Goal: Check status: Check status

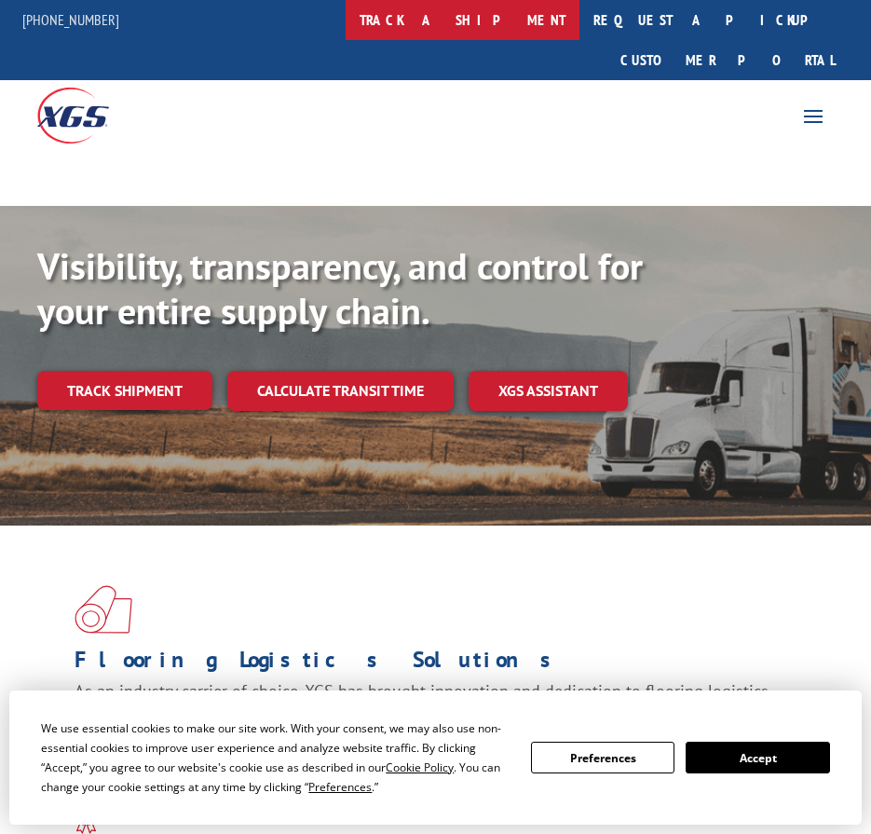
click at [494, 12] on link "track a shipment" at bounding box center [463, 20] width 234 height 40
click at [500, 19] on link "track a shipment" at bounding box center [463, 20] width 234 height 40
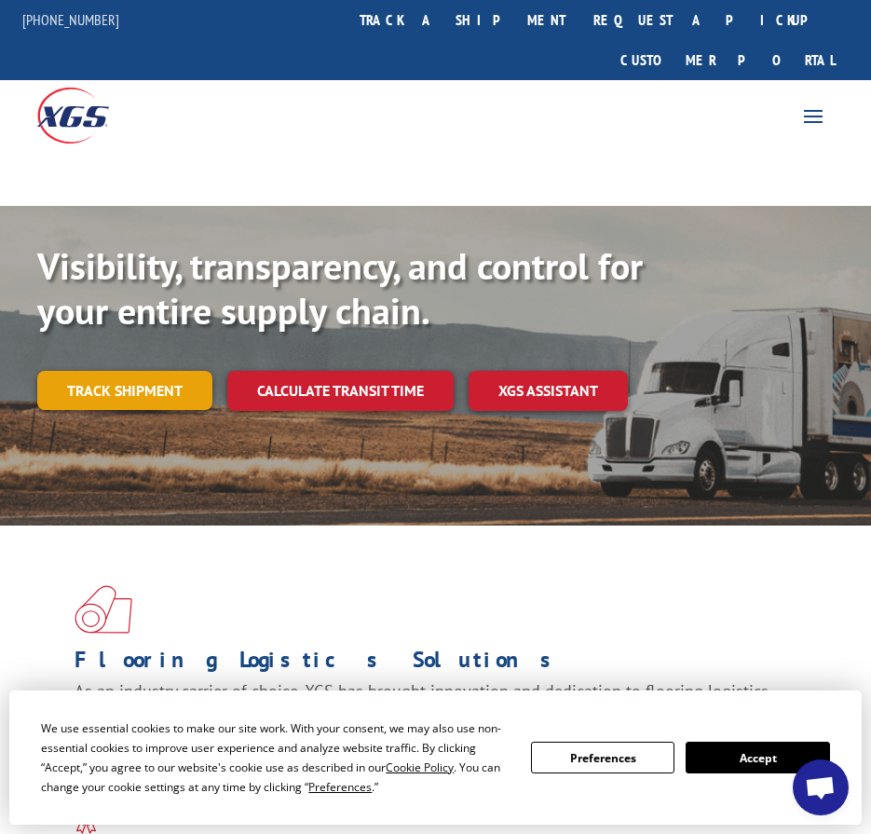
click at [135, 371] on link "Track shipment" at bounding box center [124, 390] width 175 height 39
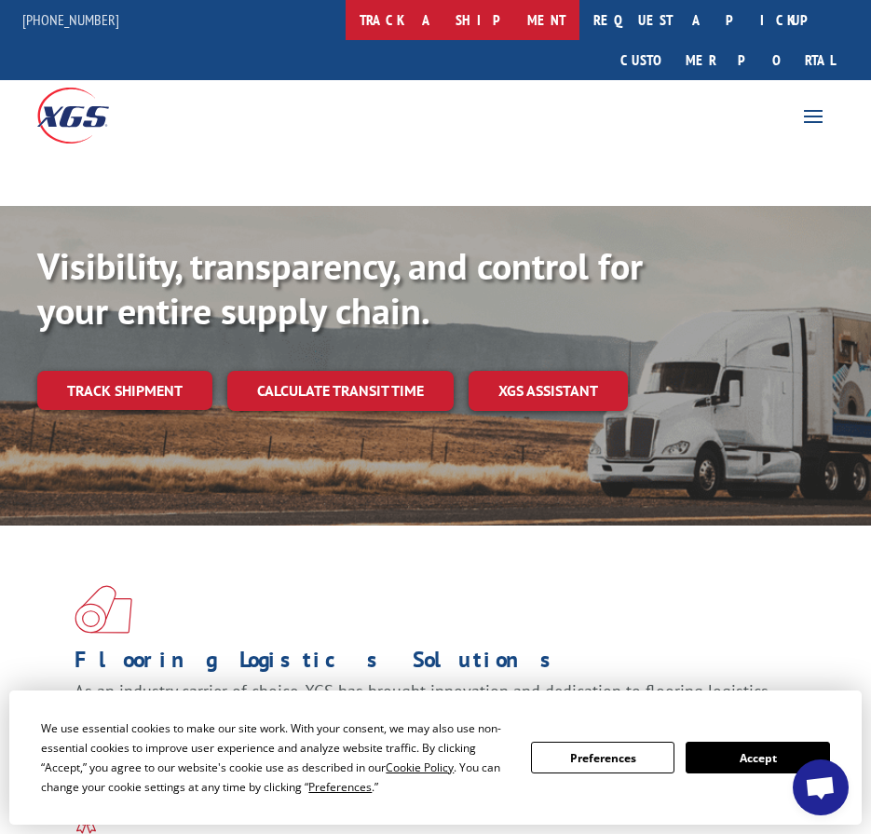
click at [482, 21] on link "track a shipment" at bounding box center [463, 20] width 234 height 40
drag, startPoint x: 482, startPoint y: 21, endPoint x: 492, endPoint y: 17, distance: 10.9
click at [487, 19] on link "track a shipment" at bounding box center [463, 20] width 234 height 40
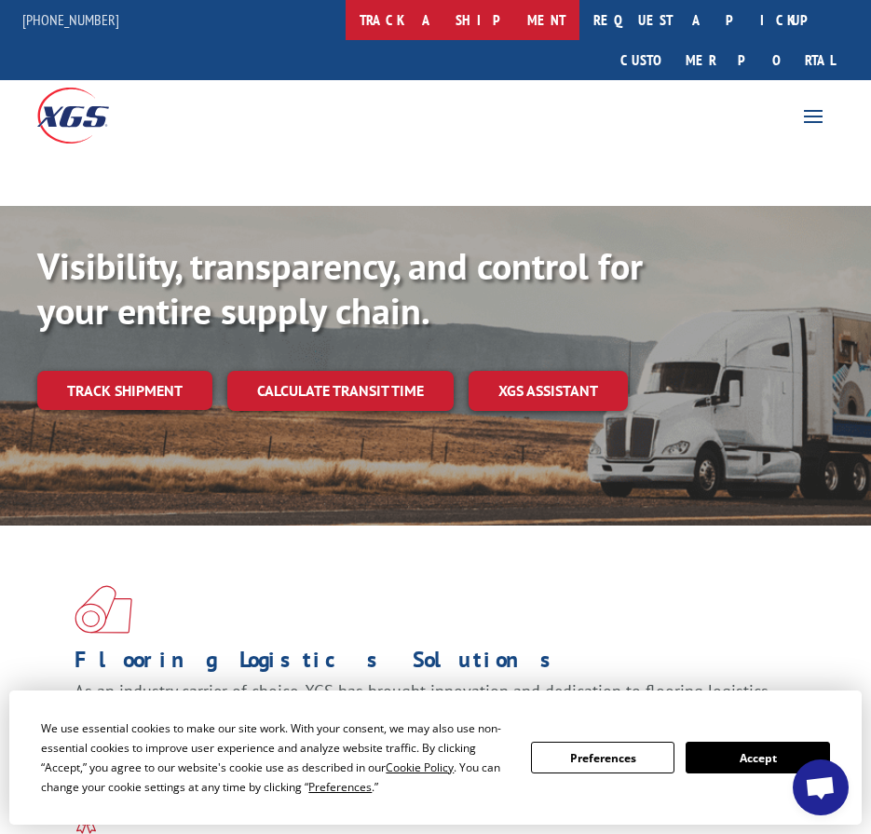
click at [492, 17] on link "track a shipment" at bounding box center [463, 20] width 234 height 40
click at [493, 16] on link "track a shipment" at bounding box center [463, 20] width 234 height 40
click at [469, 20] on link "track a shipment" at bounding box center [463, 20] width 234 height 40
click at [489, 25] on link "track a shipment" at bounding box center [463, 20] width 234 height 40
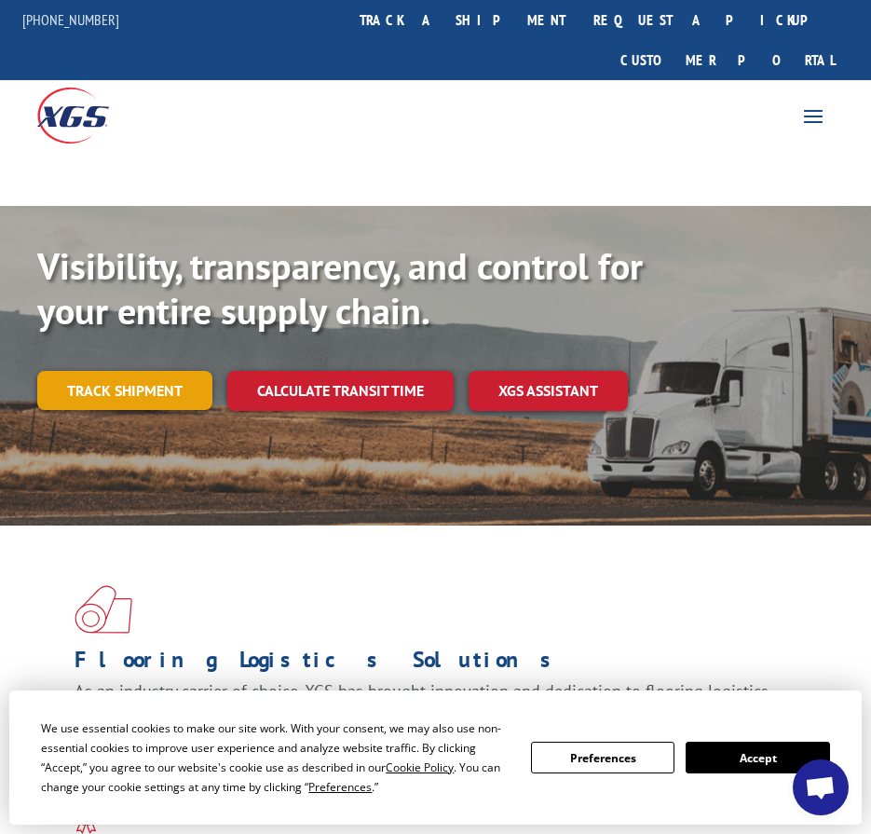
click at [113, 371] on link "Track shipment" at bounding box center [124, 390] width 175 height 39
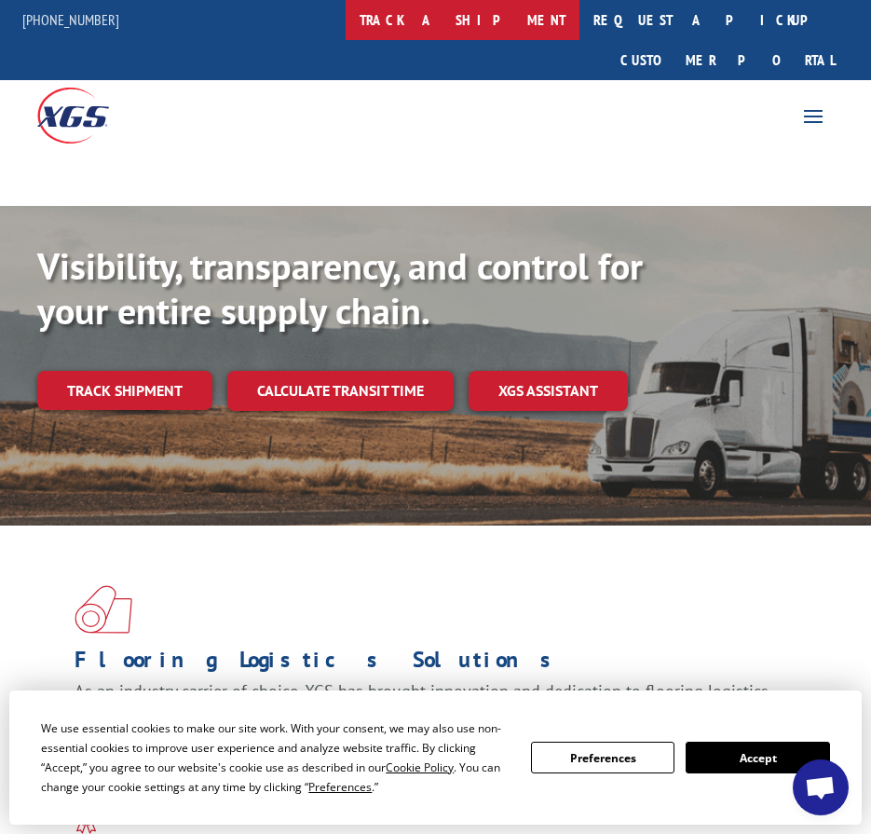
click at [506, 21] on link "track a shipment" at bounding box center [463, 20] width 234 height 40
